Goal: Information Seeking & Learning: Check status

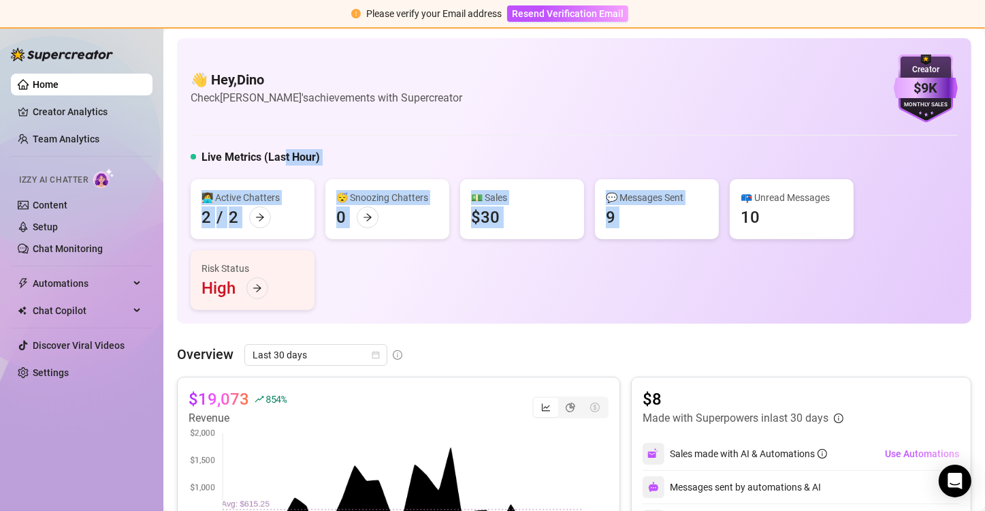
drag, startPoint x: 805, startPoint y: 227, endPoint x: 203, endPoint y: 149, distance: 607.5
click at [280, 172] on div "Live Metrics (Last Hour) 👩‍💻 Active Chatters 2 / 2 😴 Snoozing Chatters 0 💵 Sale…" at bounding box center [574, 229] width 767 height 161
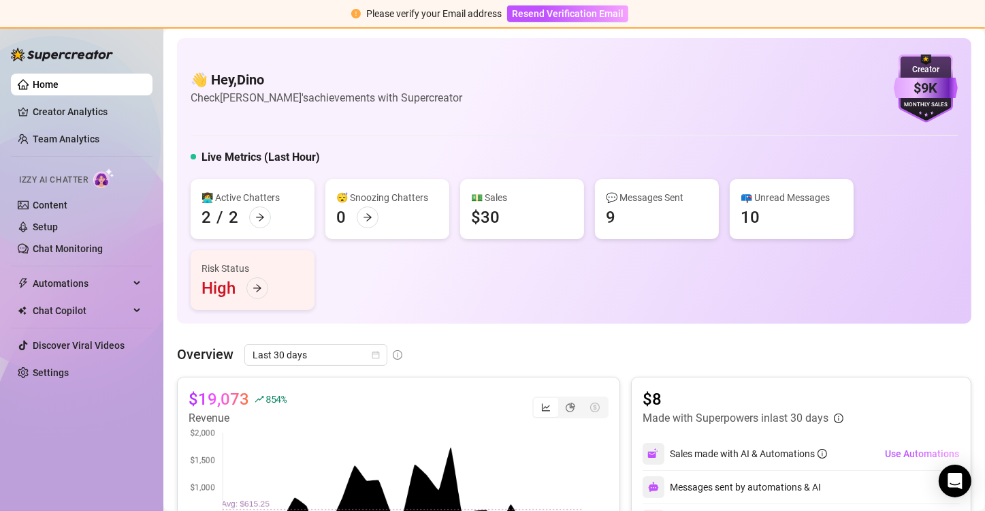
click at [197, 142] on div "👋 Hey, Dino Check Inkanta's achievements with Supercreator $9K Creator Monthly …" at bounding box center [574, 180] width 795 height 285
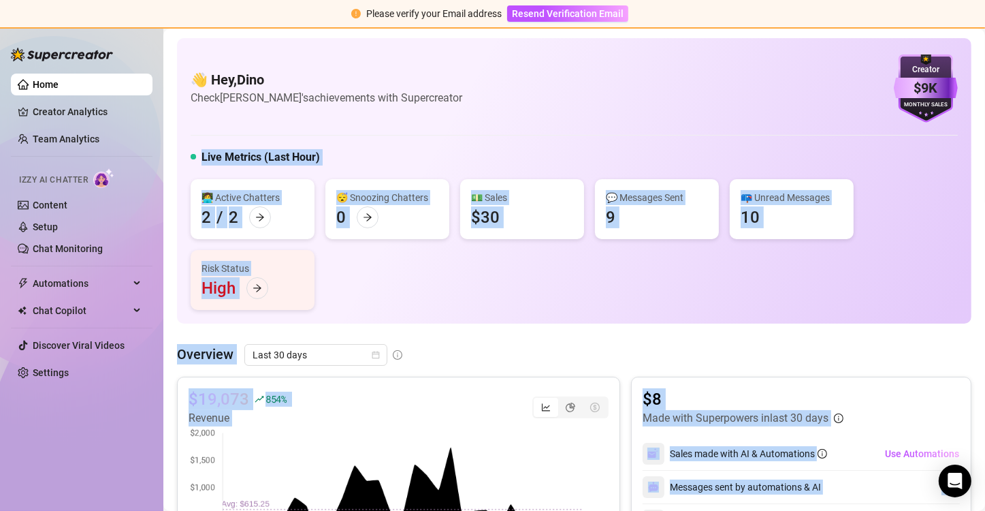
drag, startPoint x: 197, startPoint y: 142, endPoint x: 922, endPoint y: 488, distance: 803.7
click at [657, 306] on div "👩‍💻 Active Chatters 2 / 2 😴 Snoozing Chatters 0 💵 Sales $30 💬 Messages Sent 9 📪…" at bounding box center [574, 244] width 767 height 131
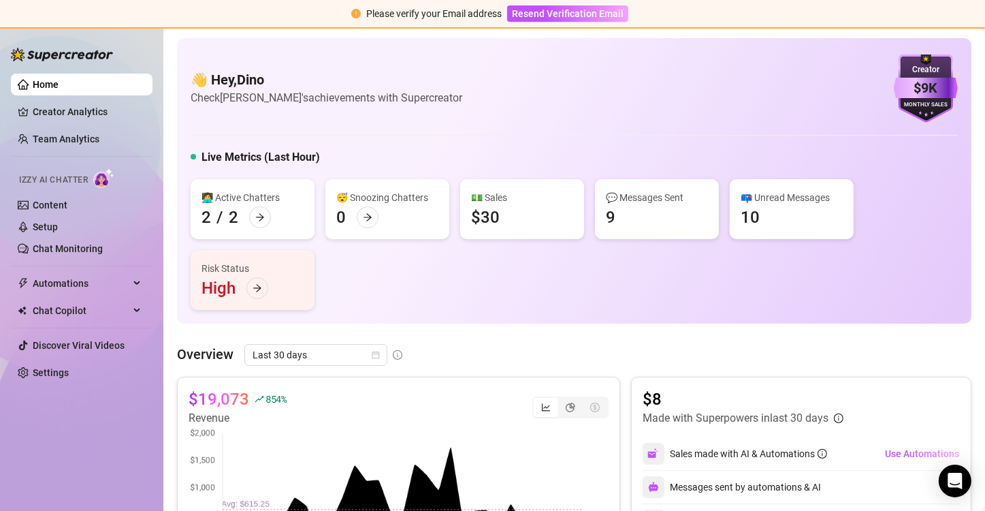
click at [217, 103] on article "Check Inkanta's achievements with Supercreator" at bounding box center [327, 97] width 272 height 17
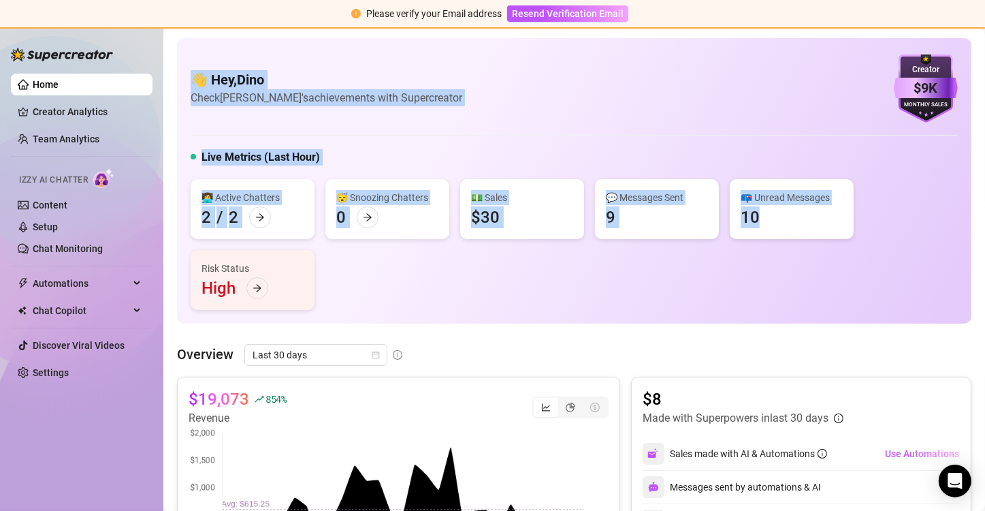
drag, startPoint x: 199, startPoint y: 75, endPoint x: 955, endPoint y: 277, distance: 782.3
click at [955, 277] on div "👋 Hey, Dino Check Inkanta's achievements with Supercreator $9K Creator Monthly …" at bounding box center [574, 180] width 795 height 285
click at [897, 289] on div "👩‍💻 Active Chatters 2 / 2 😴 Snoozing Chatters 0 💵 Sales $30 💬 Messages Sent 9 📪…" at bounding box center [574, 244] width 767 height 131
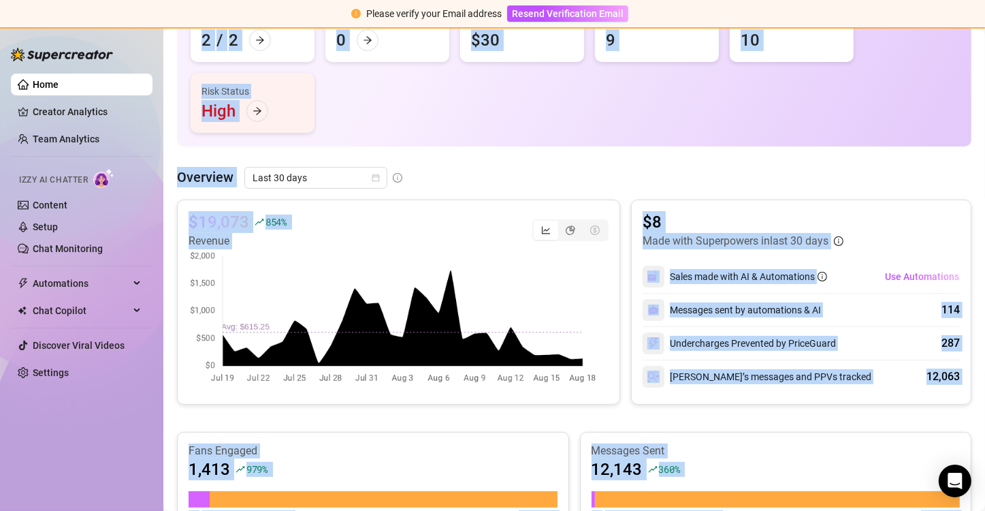
scroll to position [399, 0]
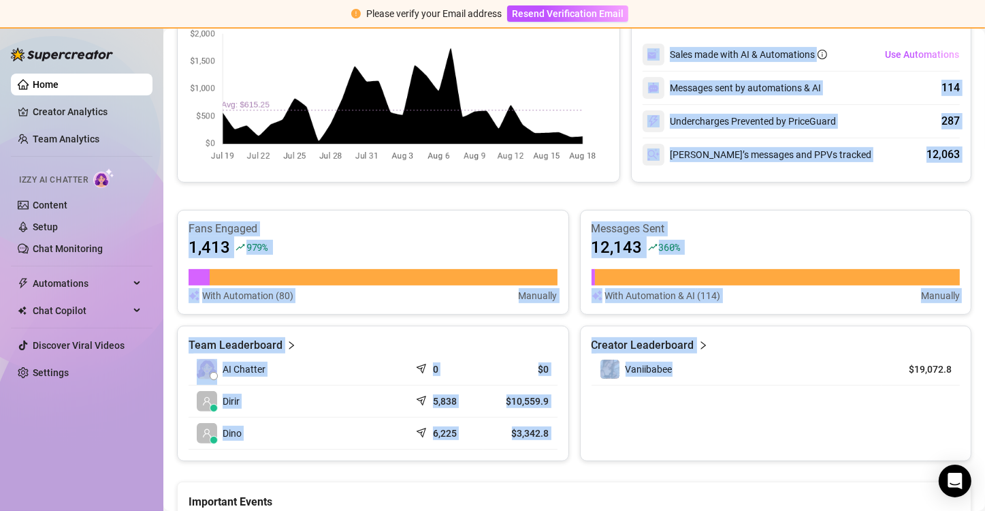
drag, startPoint x: 202, startPoint y: 68, endPoint x: 820, endPoint y: 382, distance: 693.3
click at [833, 377] on div "👋 Hey, Dino Check Inkanta's achievements with Supercreator $9K Creator Monthly …" at bounding box center [574, 205] width 795 height 1132
click at [626, 433] on div "Creator Leaderboard Vaniibabee $19,072.8" at bounding box center [776, 392] width 392 height 135
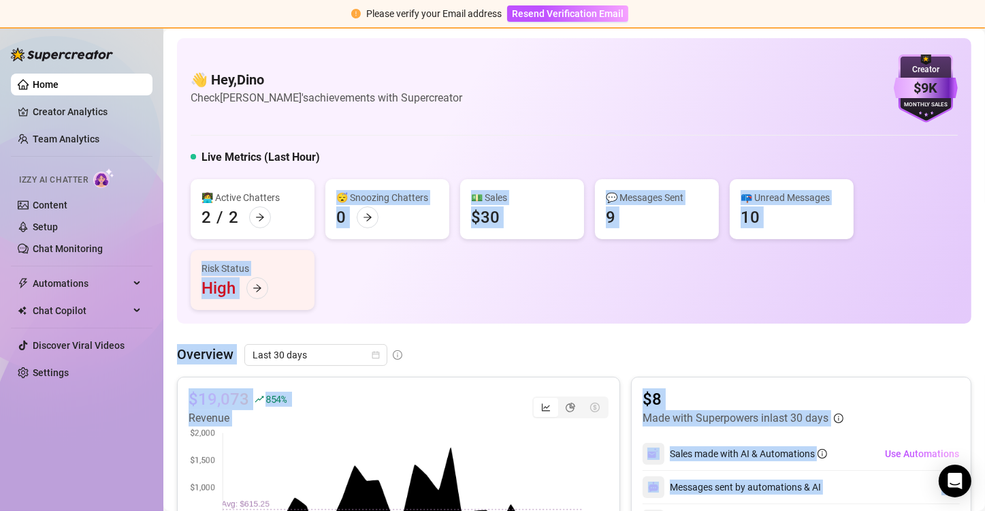
scroll to position [0, 0]
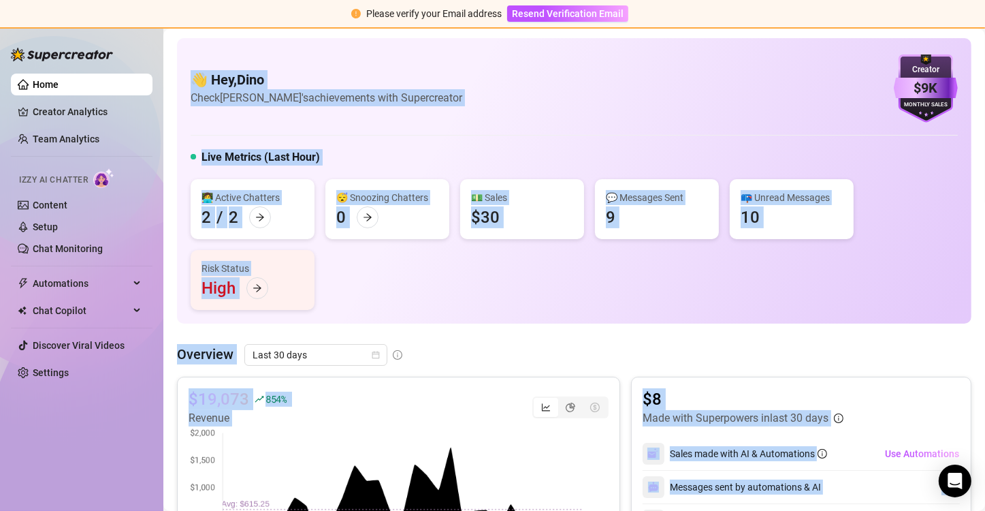
drag, startPoint x: 568, startPoint y: 463, endPoint x: 198, endPoint y: 46, distance: 557.1
click at [195, 44] on div "👋 Hey, Dino Check Inkanta's achievements with Supercreator $9K Creator Monthly …" at bounding box center [574, 180] width 795 height 285
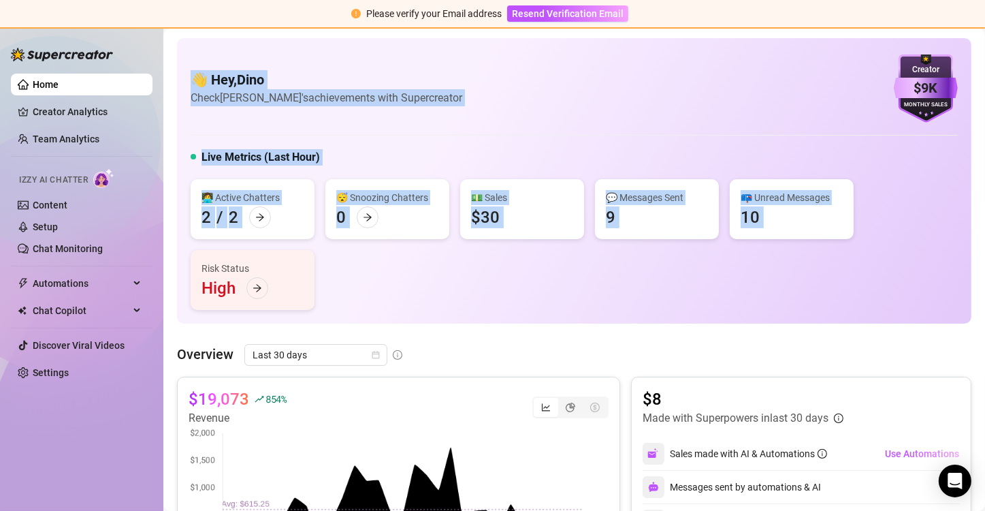
drag, startPoint x: 195, startPoint y: 44, endPoint x: 910, endPoint y: 314, distance: 764.7
click at [910, 314] on div "👋 Hey, Dino Check Inkanta's achievements with Supercreator $9K Creator Monthly …" at bounding box center [574, 180] width 795 height 285
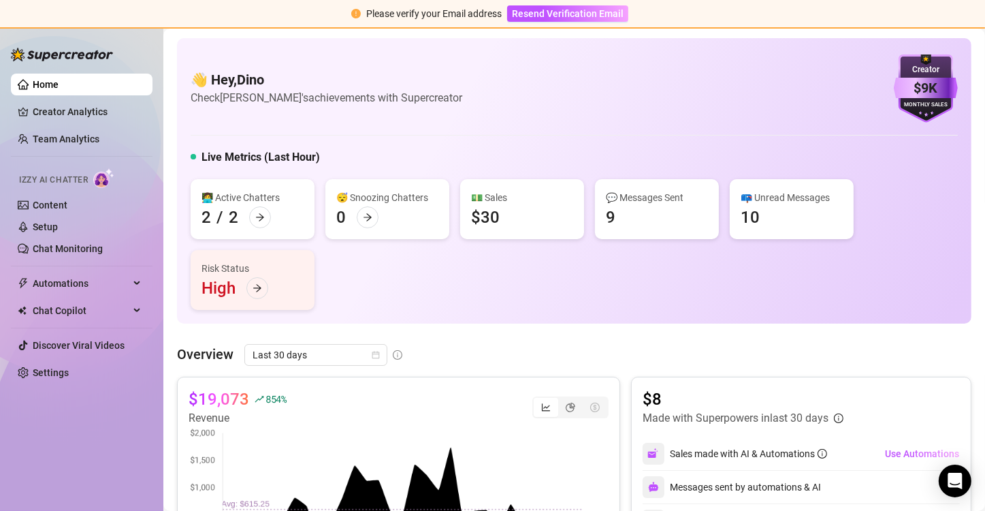
click at [889, 348] on div "Overview Last 30 days" at bounding box center [574, 355] width 795 height 22
